Goal: Task Accomplishment & Management: Manage account settings

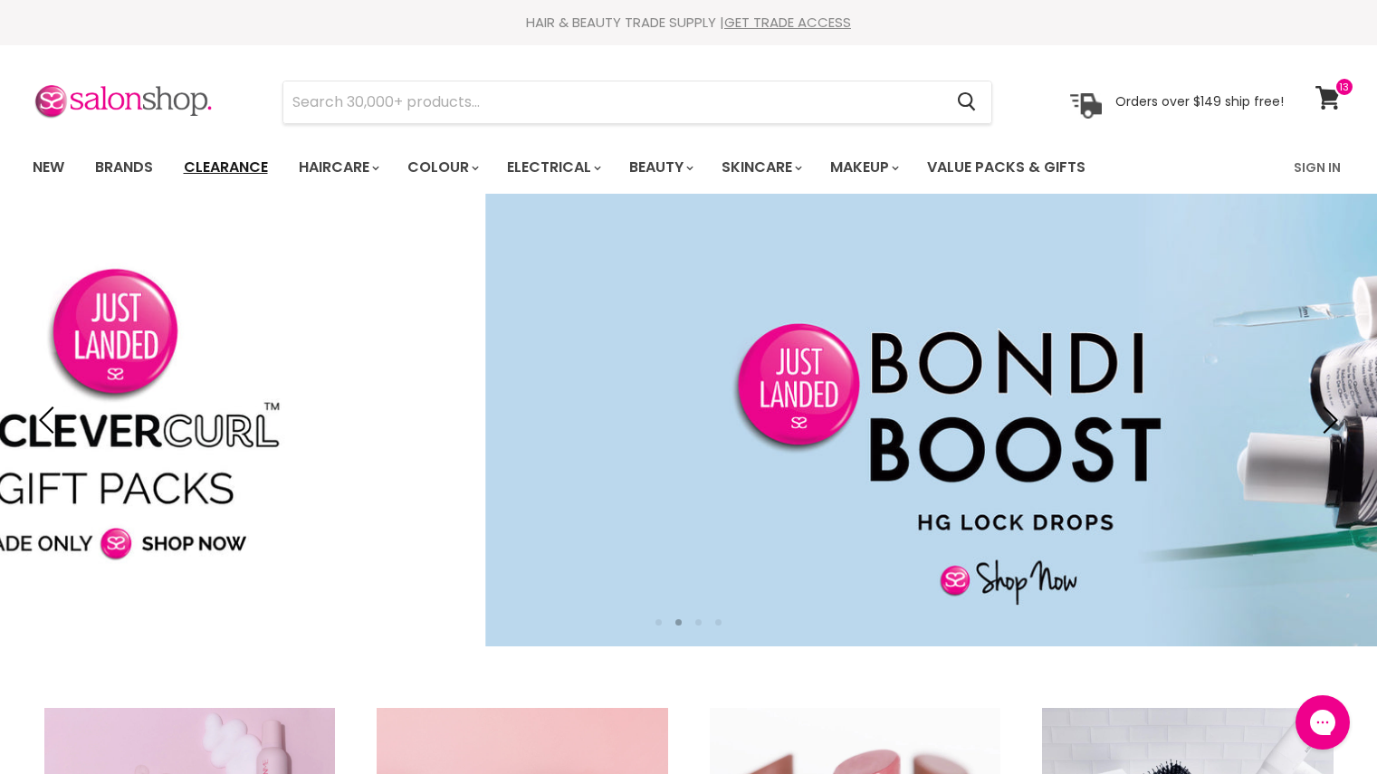
click at [249, 165] on link "Clearance" at bounding box center [225, 168] width 111 height 38
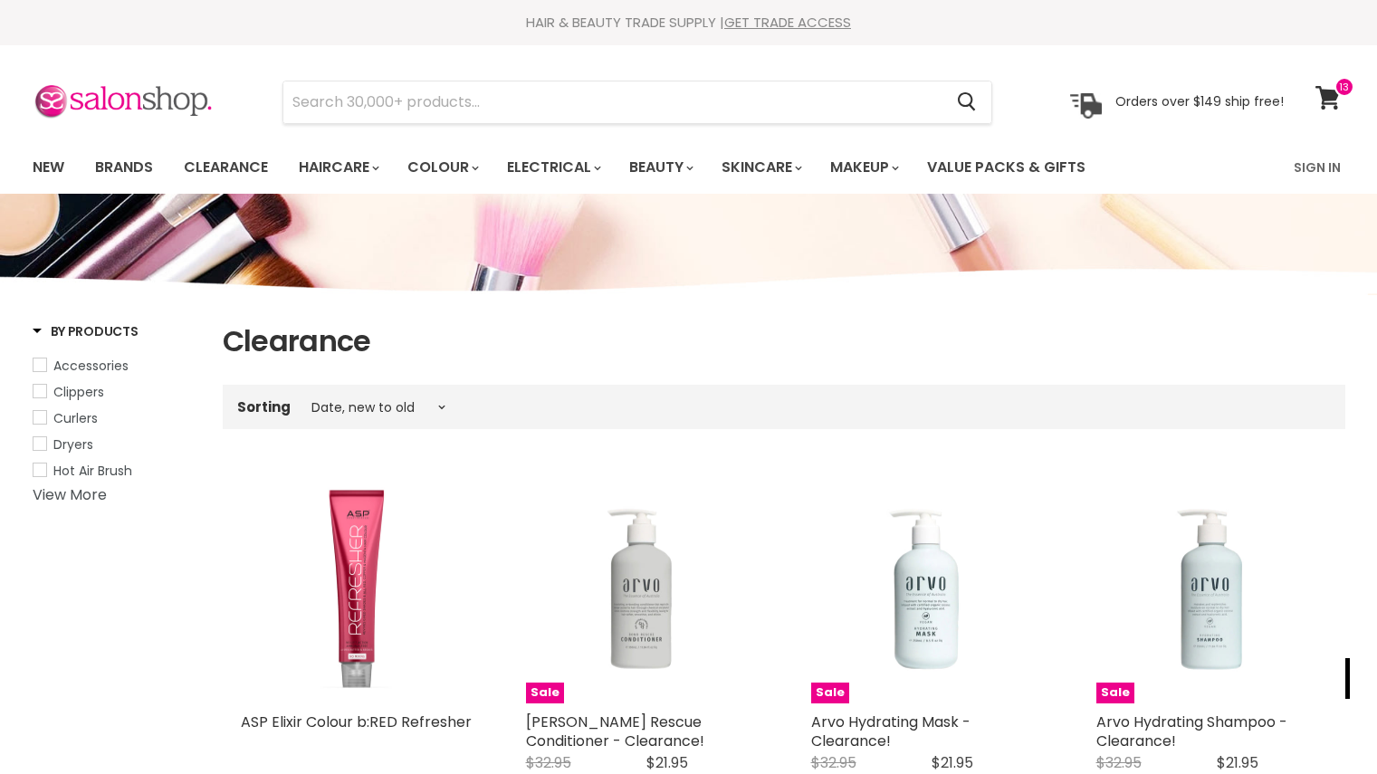
select select "created-descending"
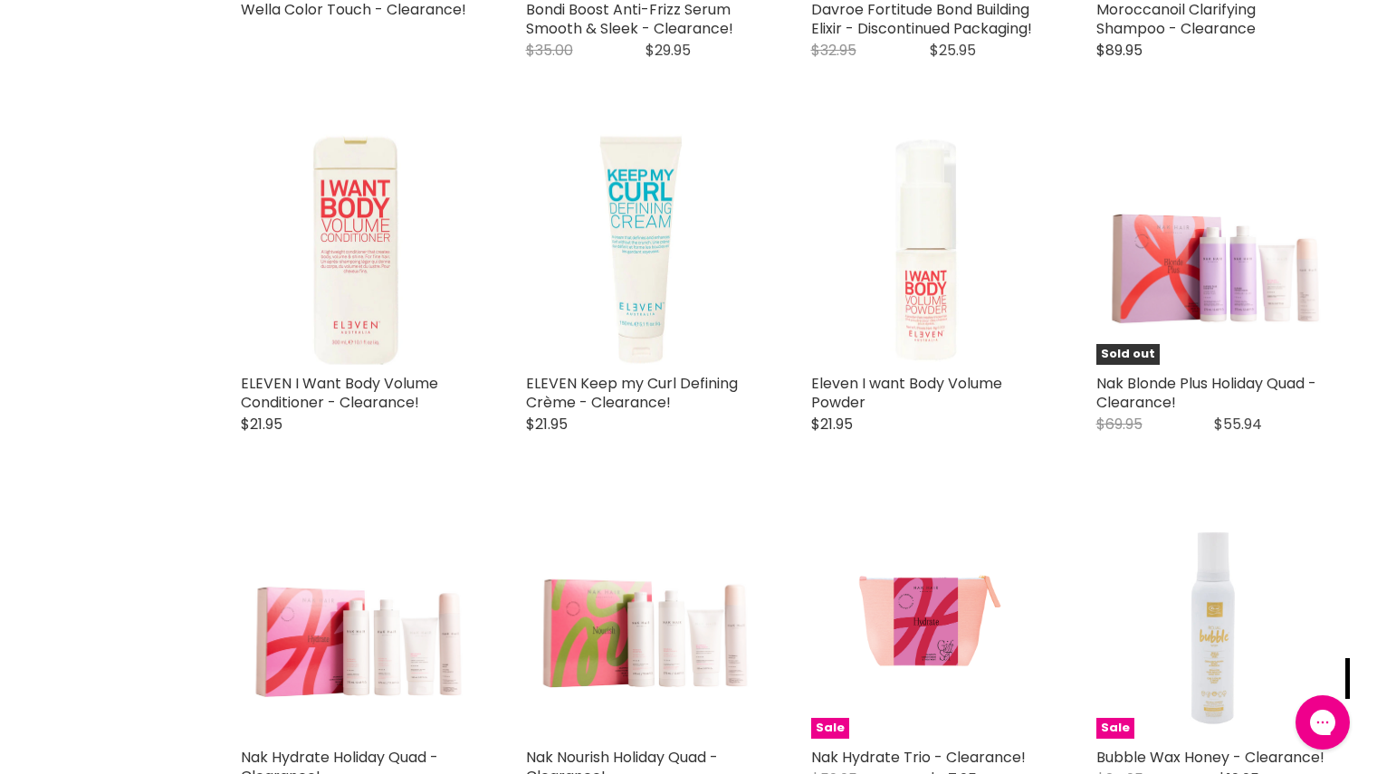
scroll to position [2583, 0]
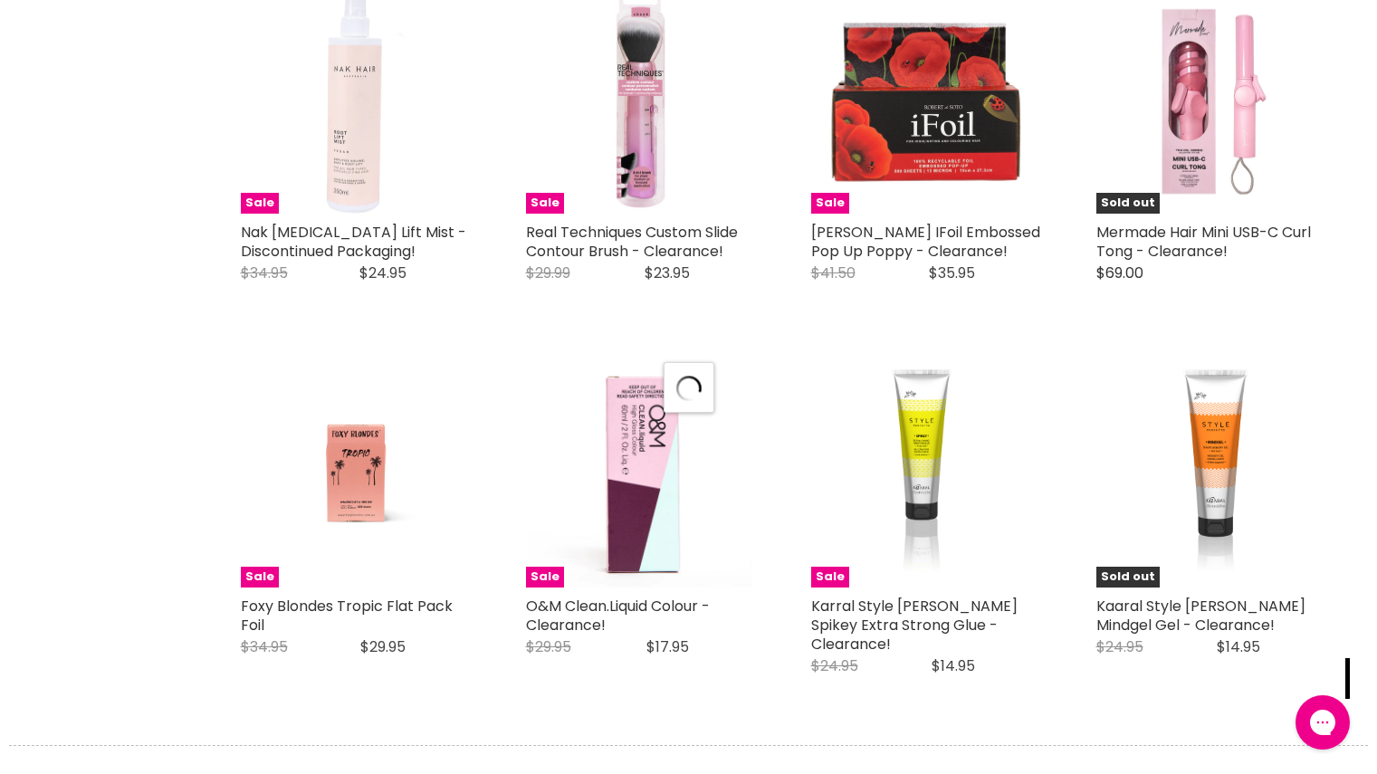
select select "created-descending"
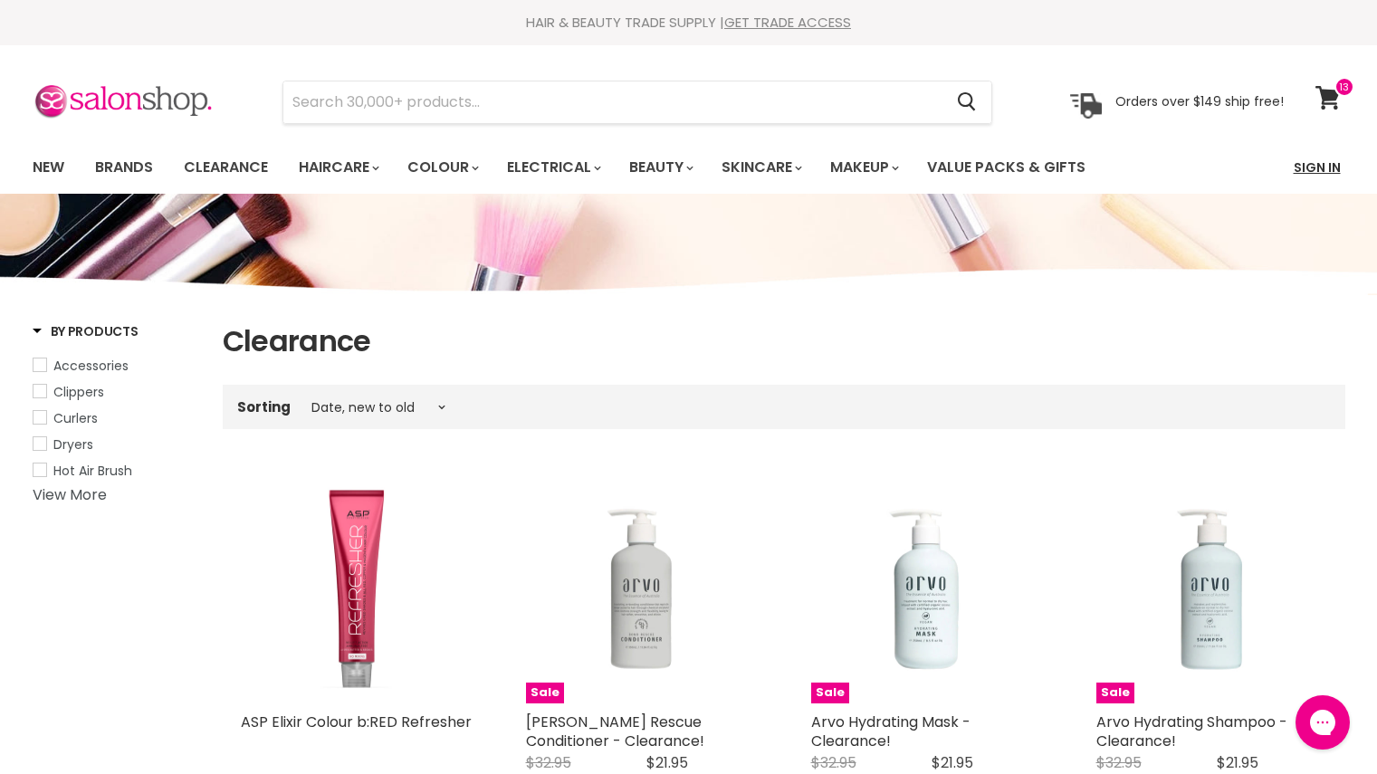
click at [1316, 166] on link "Sign In" at bounding box center [1317, 168] width 69 height 38
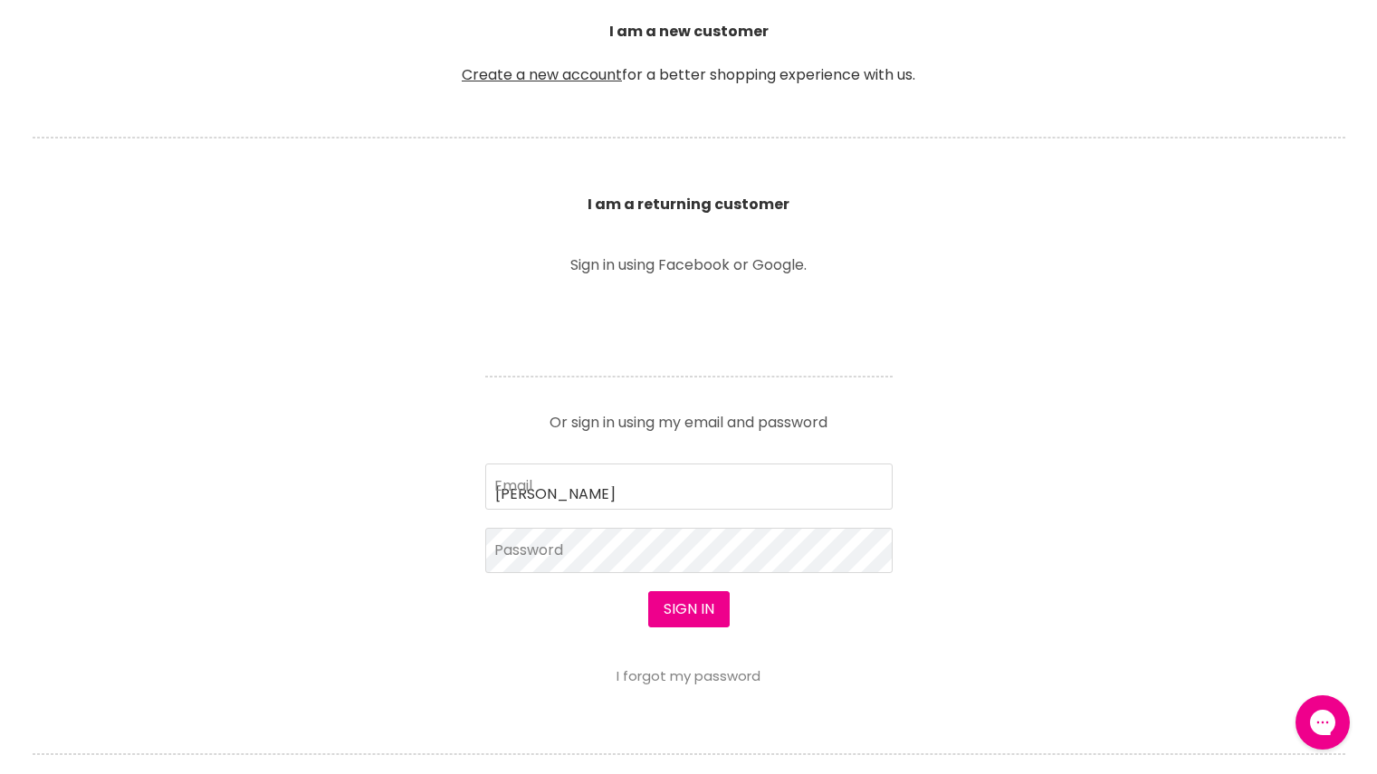
type input "leisa.young@hotmail.com"
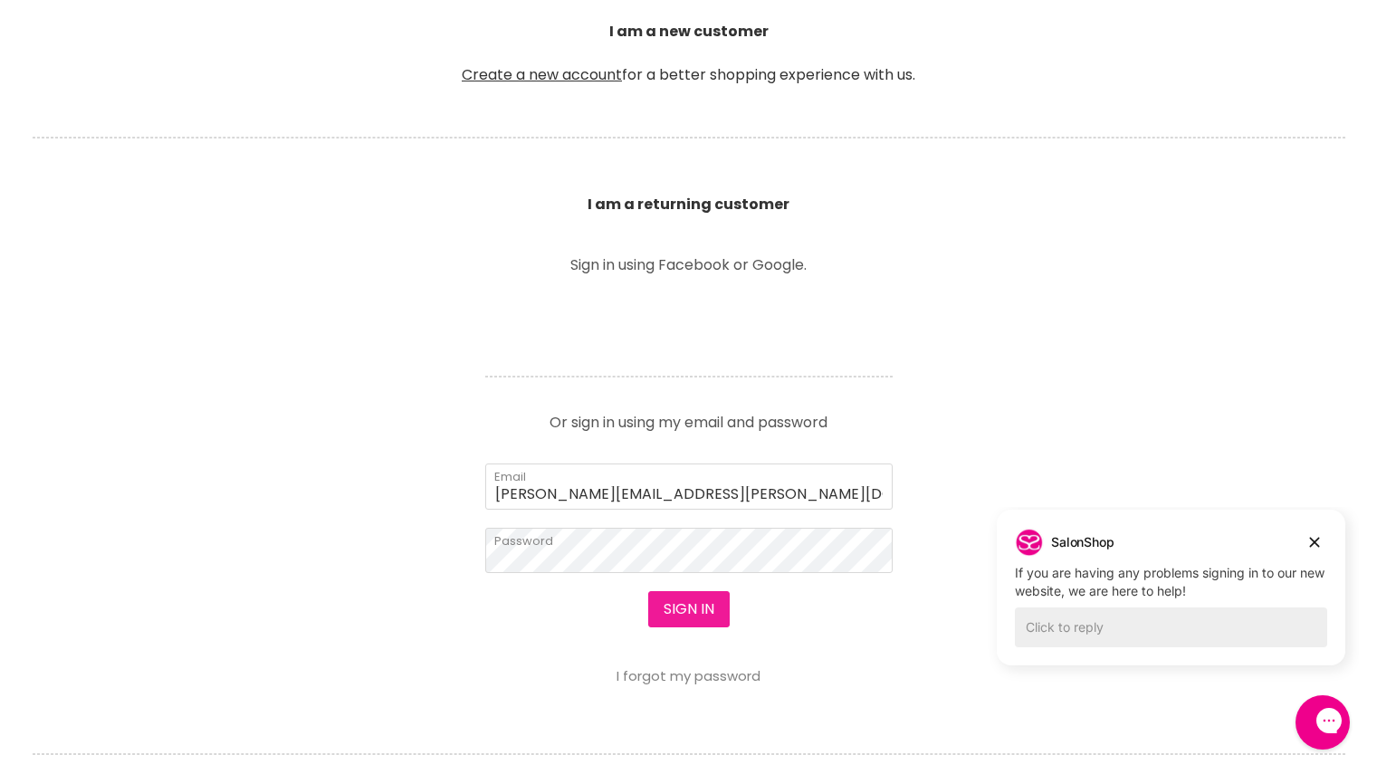
click at [692, 597] on button "Sign in" at bounding box center [689, 609] width 82 height 36
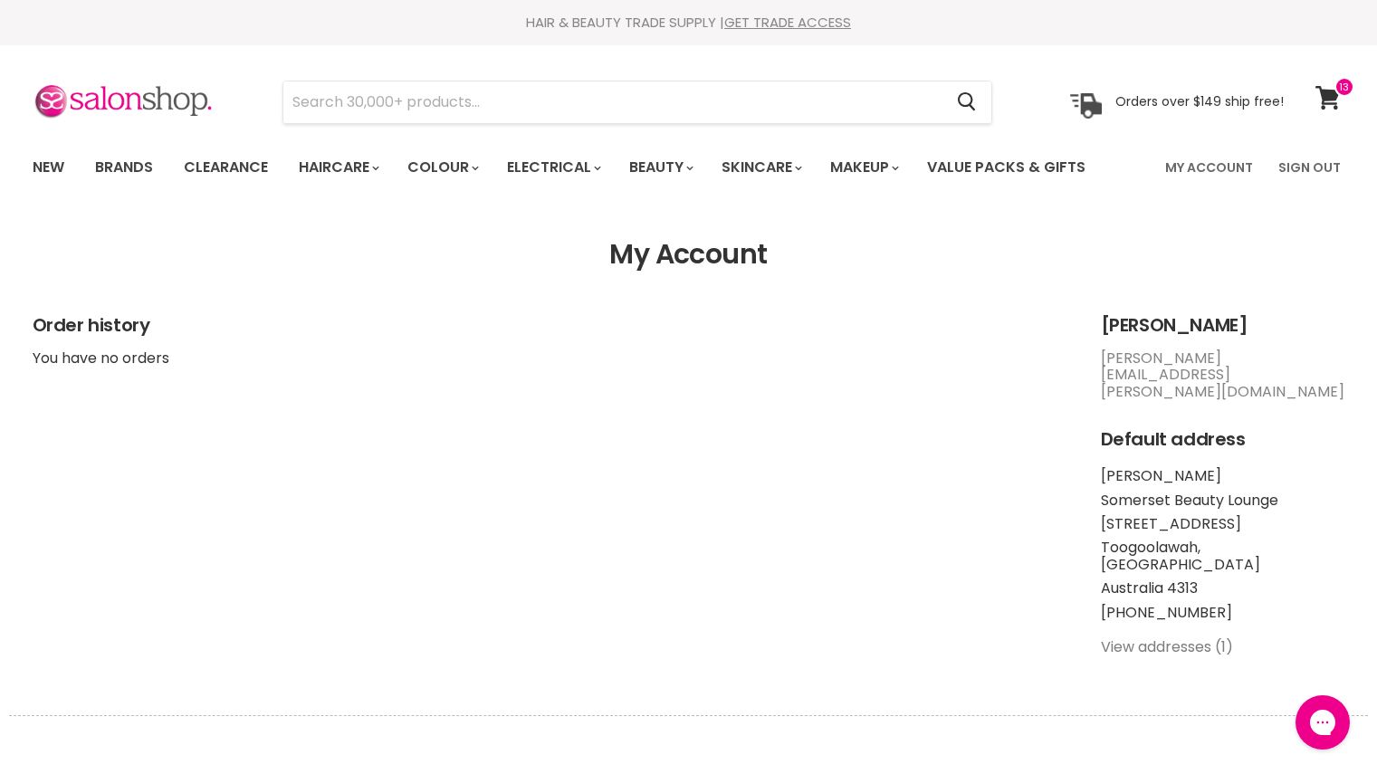
click at [1121, 637] on link "View addresses (1)" at bounding box center [1167, 647] width 132 height 21
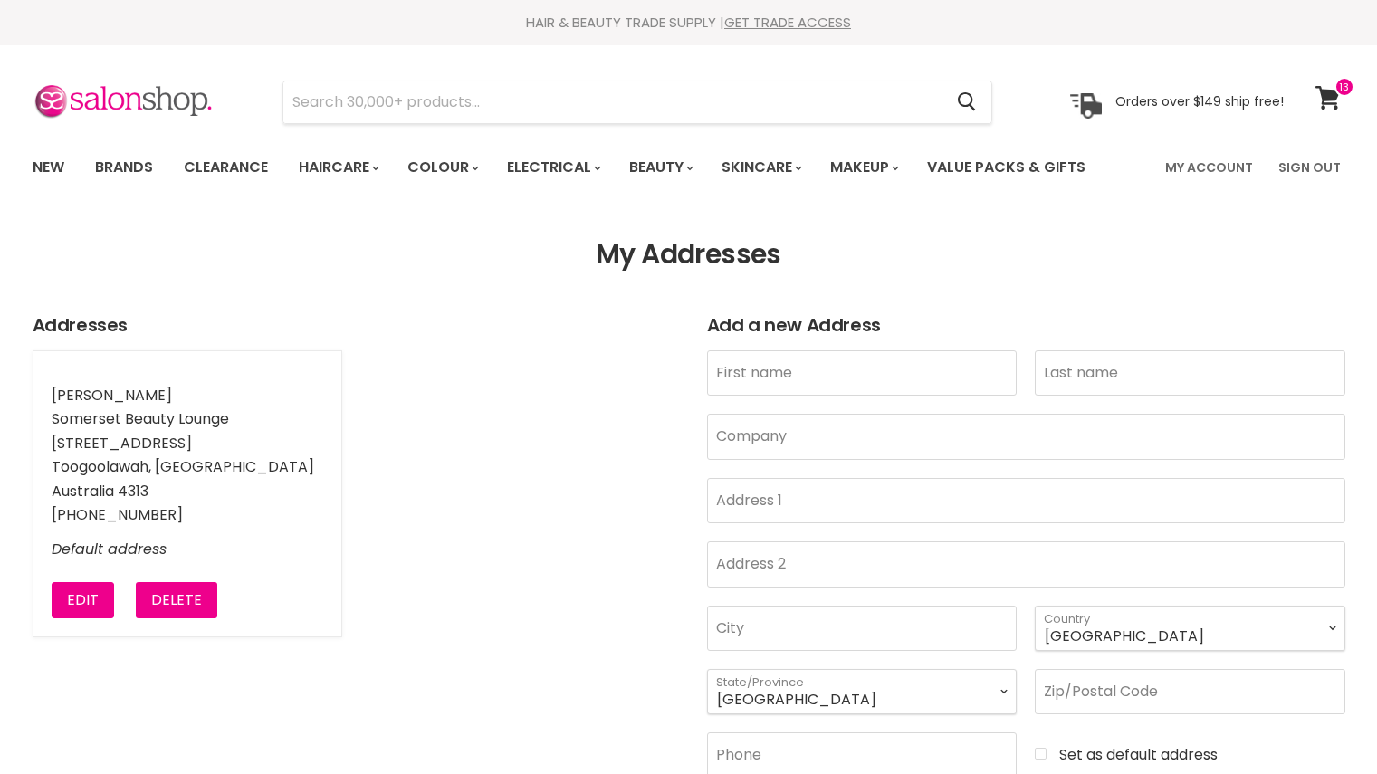
select select "[GEOGRAPHIC_DATA]"
click at [90, 598] on button "Edit" at bounding box center [83, 600] width 62 height 36
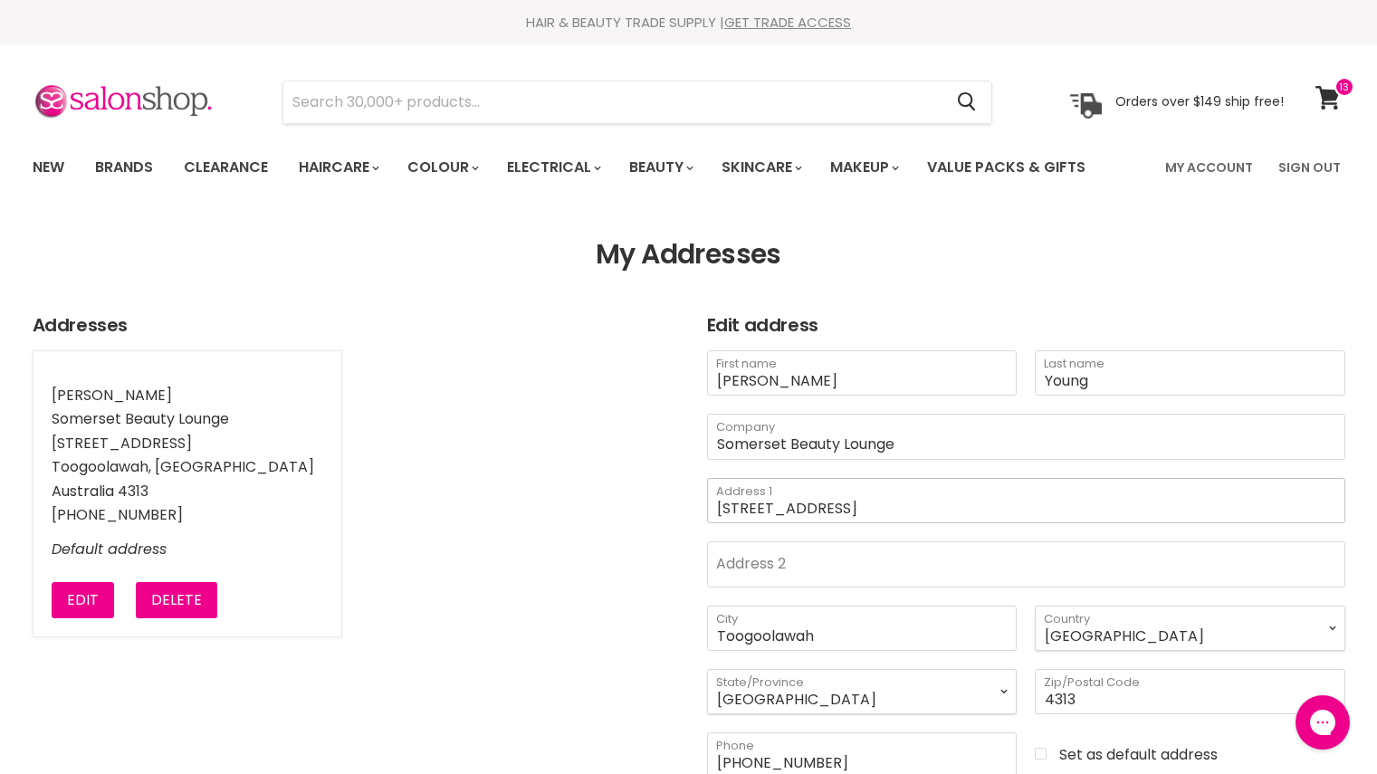
click at [732, 508] on input "[STREET_ADDRESS]" at bounding box center [1026, 500] width 638 height 45
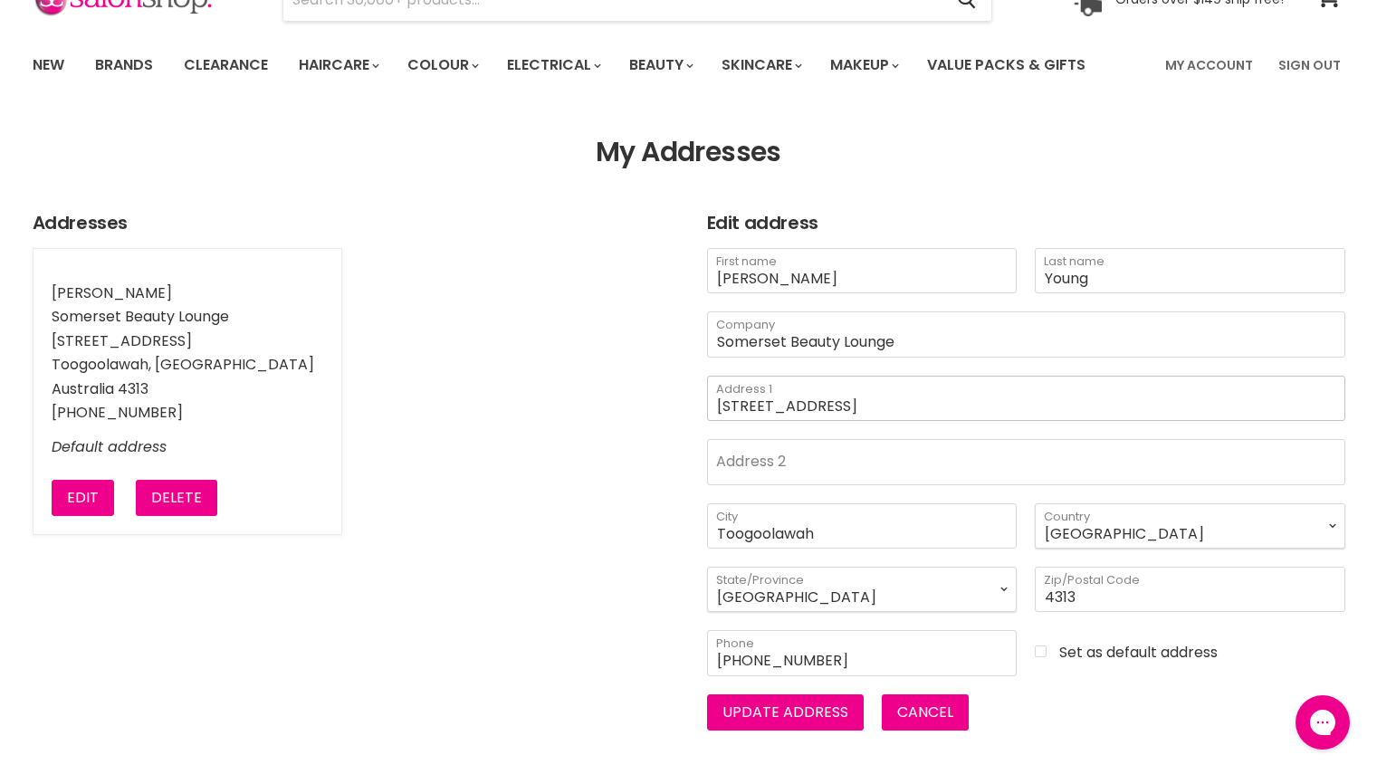
scroll to position [163, 0]
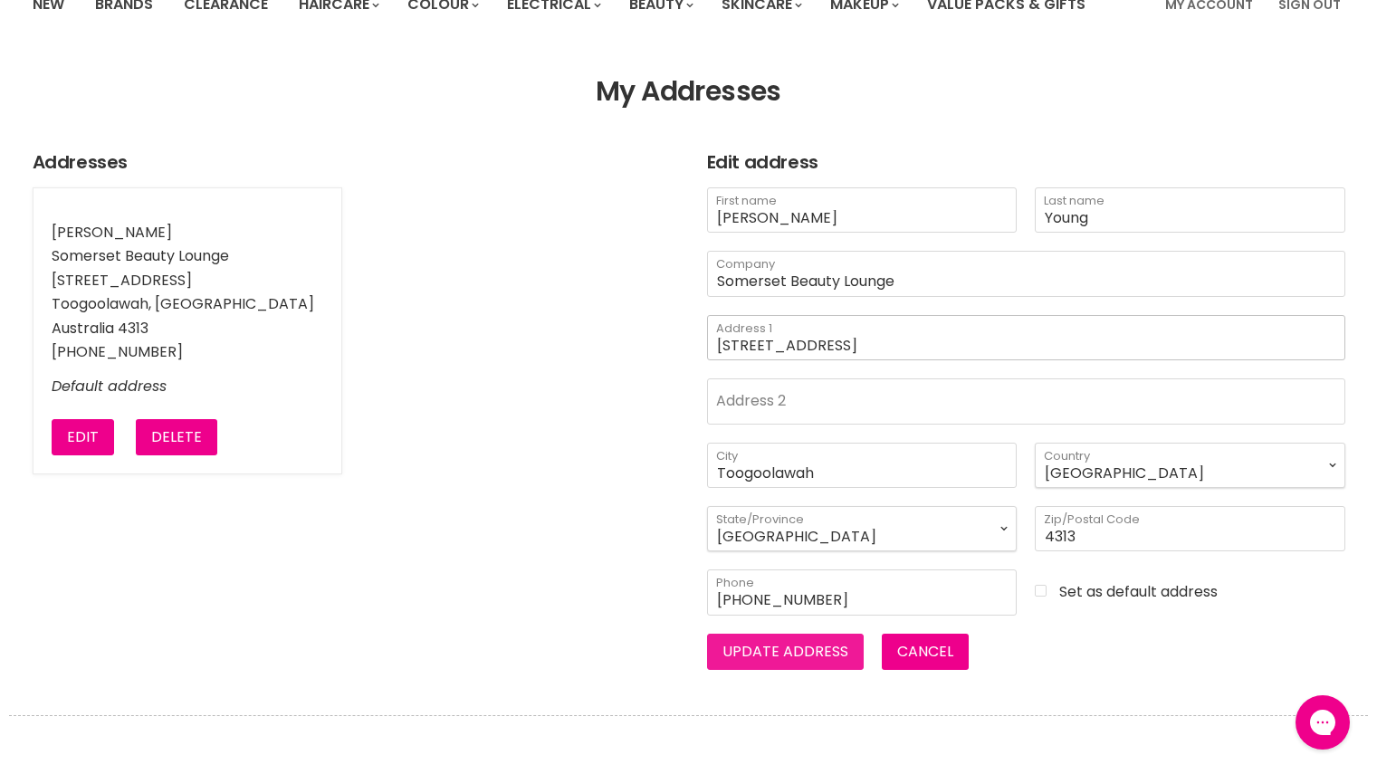
type input "[STREET_ADDRESS]"
click at [785, 647] on button "Update address" at bounding box center [785, 652] width 157 height 36
